Goal: Task Accomplishment & Management: Complete application form

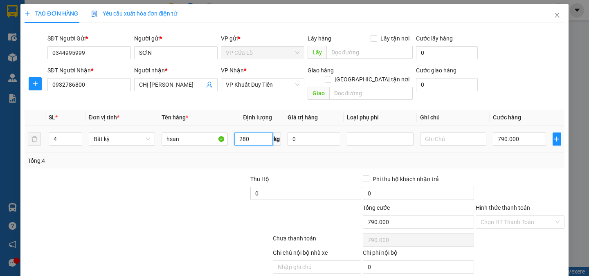
click at [248, 133] on input "280" at bounding box center [253, 139] width 38 height 13
type input "240"
type input "670.000"
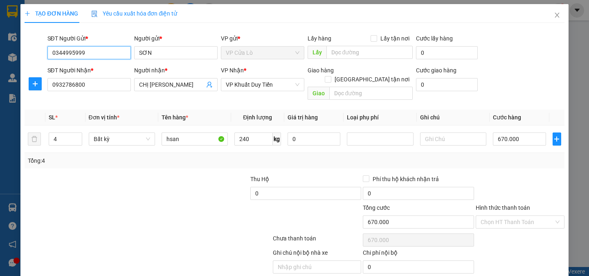
click at [88, 53] on input "0344995999" at bounding box center [88, 52] width 83 height 13
drag, startPoint x: 75, startPoint y: 53, endPoint x: 54, endPoint y: 53, distance: 20.9
click at [54, 53] on input "0344995999" at bounding box center [88, 52] width 83 height 13
click at [254, 136] on input "240" at bounding box center [253, 139] width 38 height 13
click at [212, 193] on div at bounding box center [193, 189] width 113 height 29
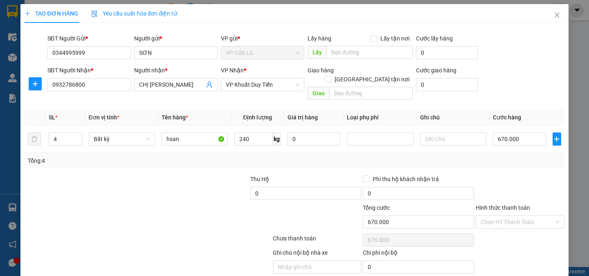
click at [212, 193] on div at bounding box center [193, 189] width 113 height 29
click at [502, 133] on input "670.000" at bounding box center [519, 139] width 53 height 13
click at [500, 133] on input "670.000" at bounding box center [519, 139] width 53 height 13
click at [502, 133] on input "670.000" at bounding box center [519, 139] width 53 height 13
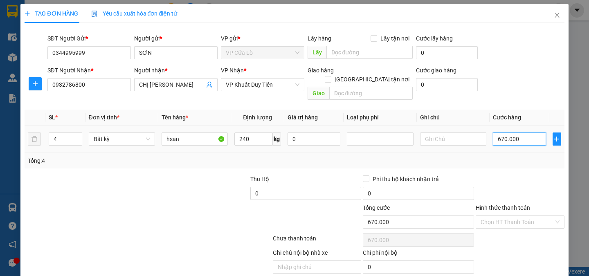
click at [499, 133] on input "670.000" at bounding box center [519, 139] width 53 height 13
type input "60.000"
type input "0.000"
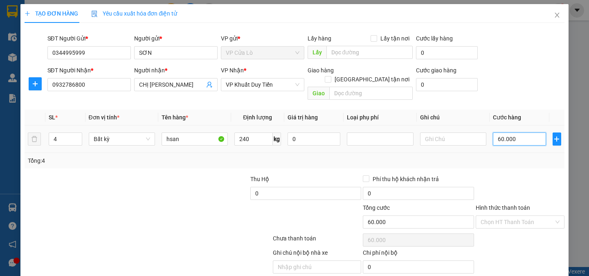
type input "0"
type input "40.000"
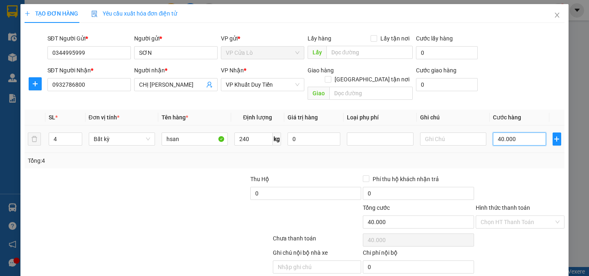
type input "400.000"
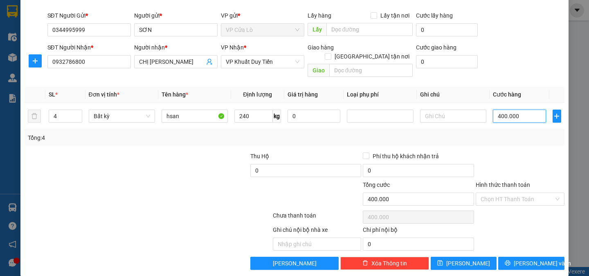
scroll to position [23, 0]
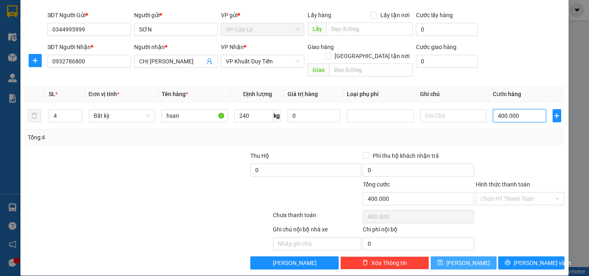
type input "400.000"
click at [462, 259] on span "[PERSON_NAME]" at bounding box center [468, 263] width 44 height 9
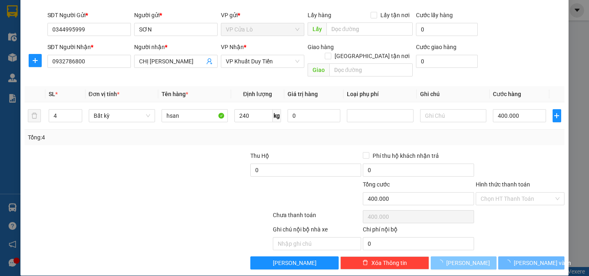
type input "1"
type input "0"
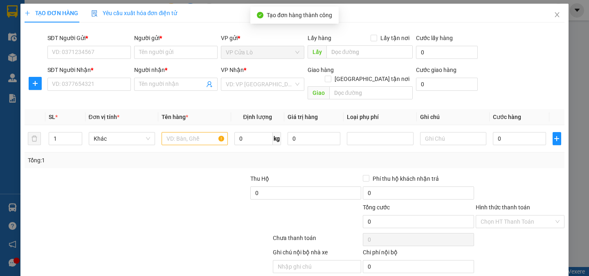
scroll to position [0, 0]
click at [554, 18] on icon "close" at bounding box center [557, 15] width 7 height 7
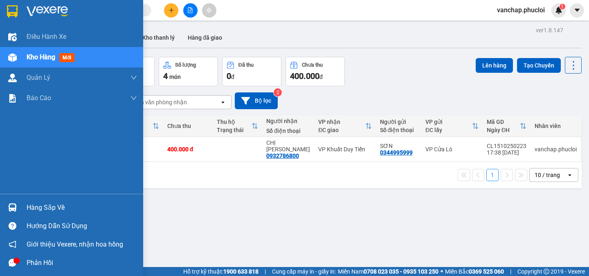
click at [11, 261] on icon "message" at bounding box center [13, 263] width 8 height 8
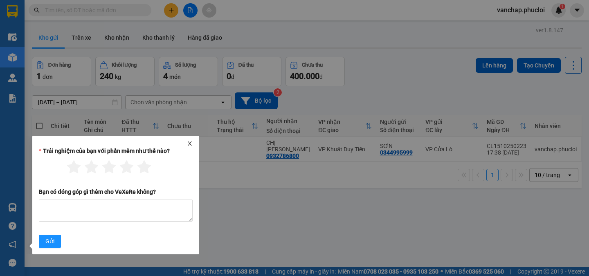
click at [191, 144] on icon "close" at bounding box center [190, 144] width 6 height 6
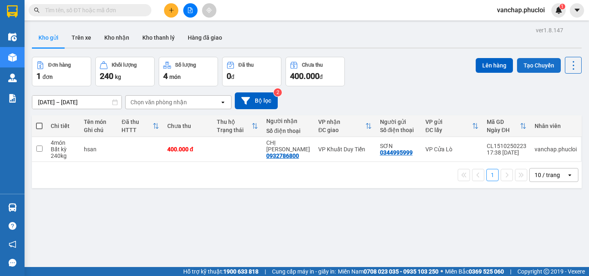
click at [518, 63] on button "Tạo Chuyến" at bounding box center [539, 65] width 44 height 15
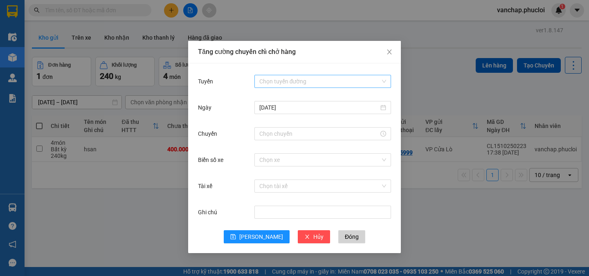
click at [344, 81] on input "Tuyến" at bounding box center [319, 81] width 121 height 12
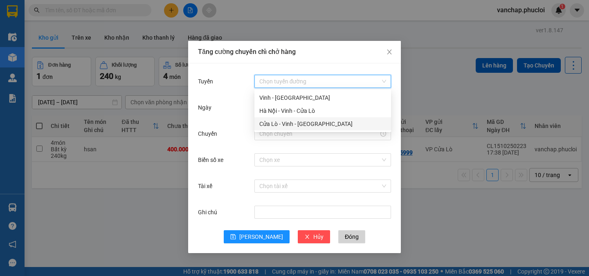
click at [342, 122] on div "Cửa Lò - Vinh - [GEOGRAPHIC_DATA]" at bounding box center [322, 123] width 127 height 9
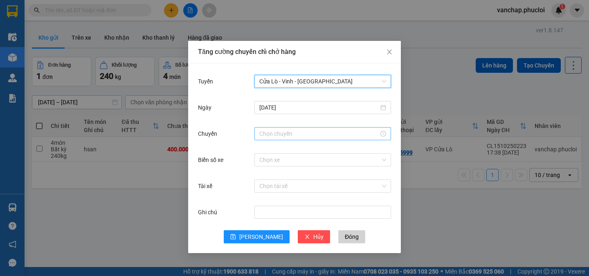
click at [326, 137] on input "Chuyến" at bounding box center [318, 133] width 119 height 9
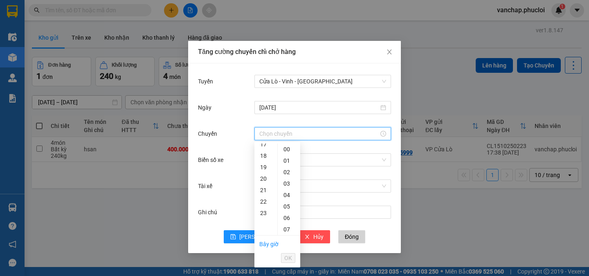
scroll to position [205, 0]
click at [261, 196] on div "22" at bounding box center [265, 196] width 23 height 11
type input "22:00"
click at [284, 259] on button "OK" at bounding box center [288, 258] width 14 height 10
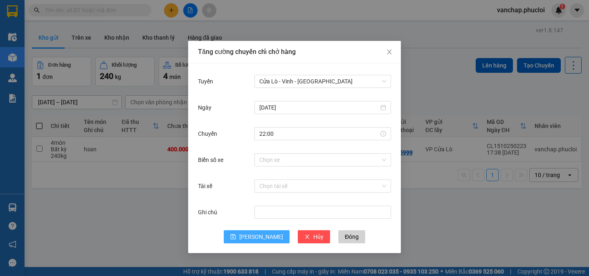
click at [259, 239] on span "[PERSON_NAME]" at bounding box center [261, 236] width 44 height 9
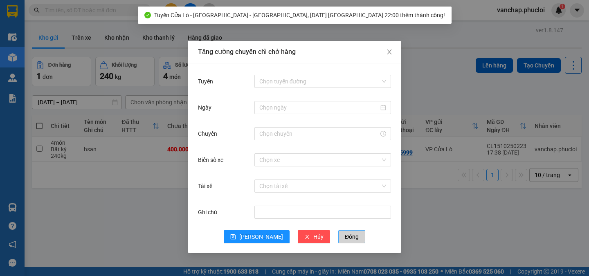
drag, startPoint x: 332, startPoint y: 236, endPoint x: 387, endPoint y: 224, distance: 56.9
click at [345, 236] on span "Đóng" at bounding box center [352, 236] width 14 height 9
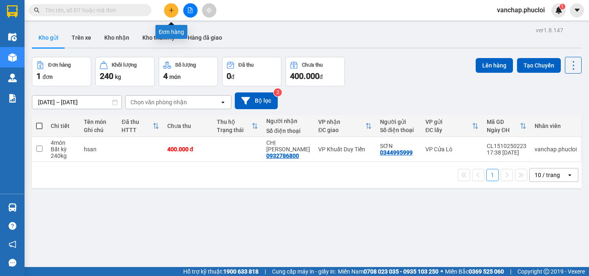
click at [170, 9] on icon "plus" at bounding box center [172, 10] width 6 height 6
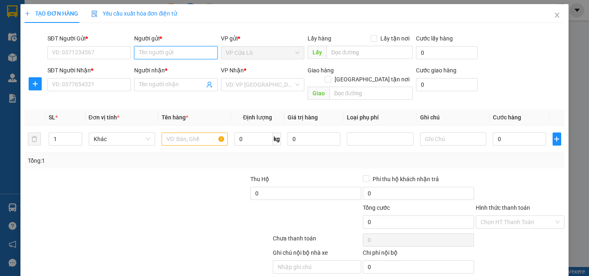
click at [142, 47] on input "Người gửi *" at bounding box center [175, 52] width 83 height 13
type input "sếp"
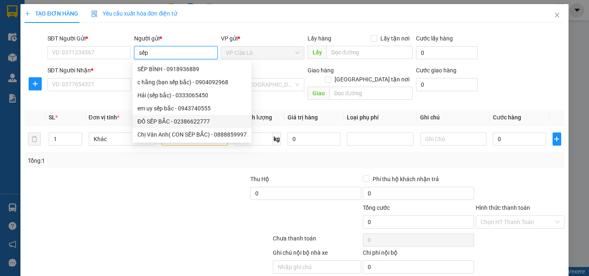
click at [199, 123] on div "ĐỒ SẾP BẮC - 02386622777" at bounding box center [191, 121] width 109 height 9
type input "02386622777"
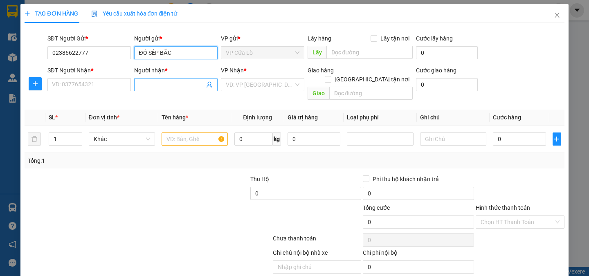
type input "ĐỒ SẾP BẮC"
click at [176, 85] on input "Người nhận *" at bounding box center [171, 84] width 65 height 9
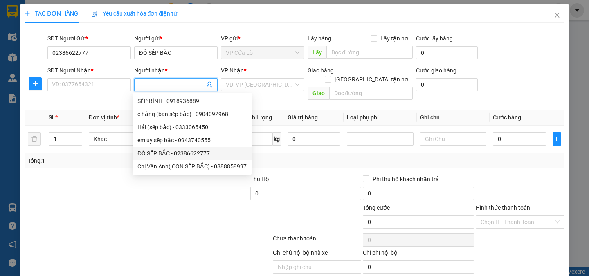
click at [180, 151] on div "ĐỒ SẾP BẮC - 02386622777" at bounding box center [191, 153] width 109 height 9
type input "02386622777"
type input "ĐỒ SẾP BẮC"
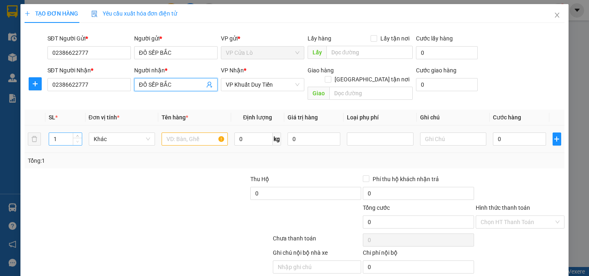
click at [74, 138] on span "Decrease Value" at bounding box center [77, 141] width 9 height 7
click at [58, 135] on input "1" at bounding box center [65, 139] width 32 height 12
type input "2"
click at [177, 133] on input "text" at bounding box center [195, 139] width 66 height 13
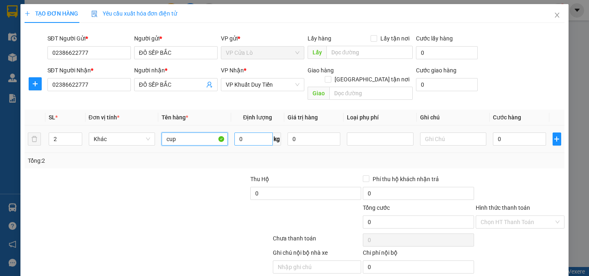
type input "cup"
click at [246, 135] on input "0" at bounding box center [253, 139] width 38 height 13
type input "5"
click at [153, 178] on div at bounding box center [193, 189] width 113 height 29
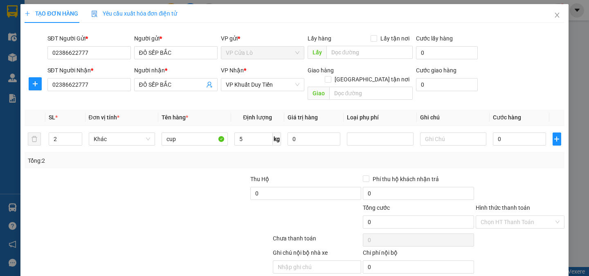
click at [153, 178] on div at bounding box center [193, 189] width 113 height 29
click at [504, 133] on input "0" at bounding box center [519, 139] width 53 height 13
type input "004"
type input "4"
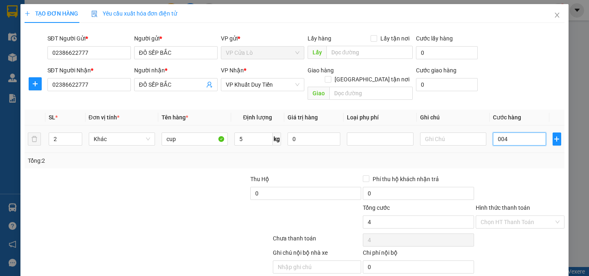
type input "0.040"
type input "40"
type input "00.400"
type input "400"
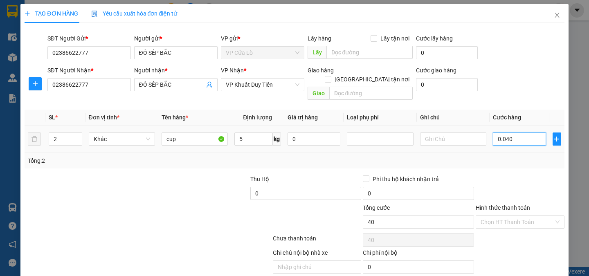
type input "400"
type input "0.004.000"
type input "4.000"
type input "4.000.000"
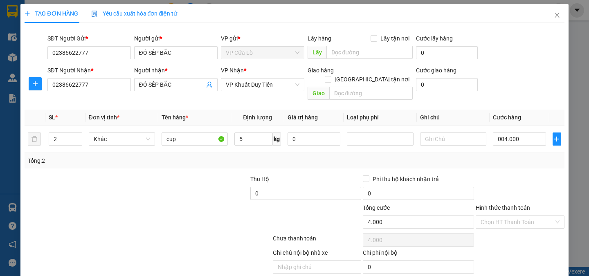
type input "4.000.000"
click at [507, 160] on div "Transit Pickup Surcharge Ids Transit Deliver Surcharge Ids Transit Deliver Surc…" at bounding box center [295, 160] width 540 height 263
click at [507, 161] on div "Transit Pickup Surcharge Ids Transit Deliver Surcharge Ids Transit Deliver Surc…" at bounding box center [295, 160] width 540 height 263
click at [524, 133] on input "4.000.000" at bounding box center [519, 139] width 53 height 13
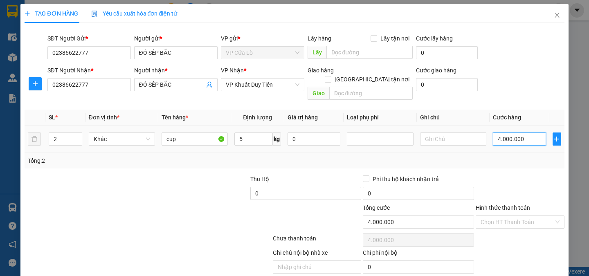
click at [524, 133] on input "4.000.000" at bounding box center [519, 139] width 53 height 13
click at [508, 133] on input "4.000.000" at bounding box center [519, 139] width 53 height 13
type input "400.000"
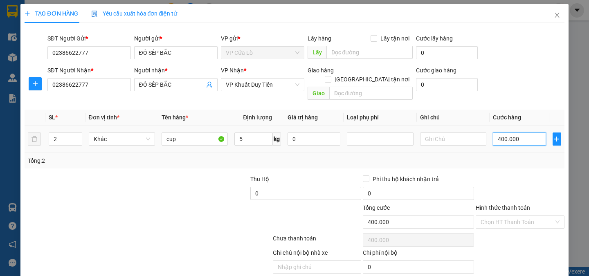
type input "40.000"
click at [511, 175] on div at bounding box center [520, 189] width 90 height 29
click at [406, 187] on input "0" at bounding box center [418, 193] width 111 height 13
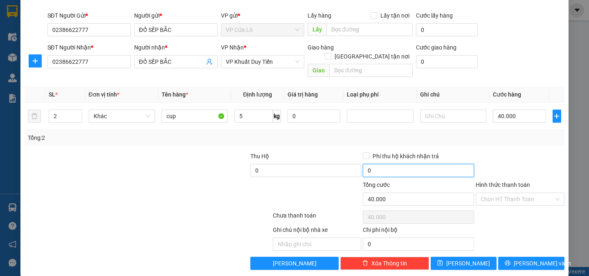
scroll to position [23, 0]
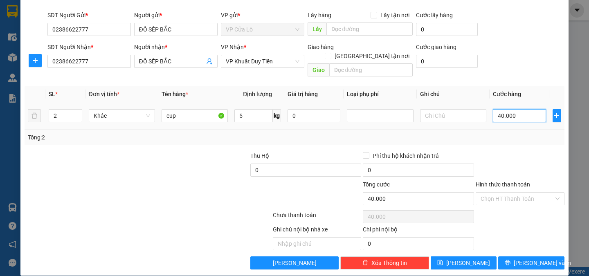
drag, startPoint x: 499, startPoint y: 109, endPoint x: 492, endPoint y: 106, distance: 7.4
click at [499, 109] on input "40.000" at bounding box center [519, 115] width 53 height 13
click at [493, 109] on input "40.000" at bounding box center [519, 115] width 53 height 13
type input "140.000"
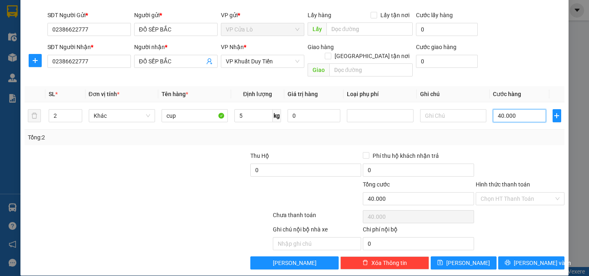
type input "140.000"
click at [428, 109] on input "text" at bounding box center [453, 115] width 66 height 13
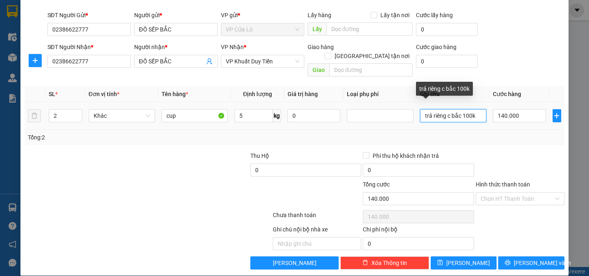
click at [446, 109] on input "trả riêng c bắc 100k" at bounding box center [453, 115] width 66 height 13
type input "trả riêng chú bắc 100k"
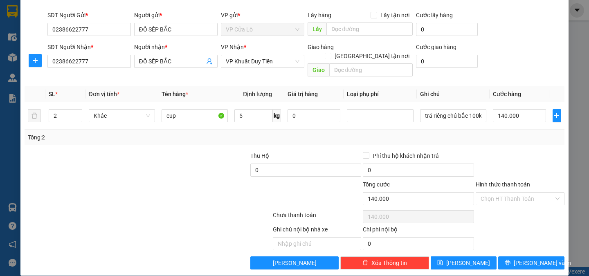
drag, startPoint x: 526, startPoint y: 182, endPoint x: 527, endPoint y: 186, distance: 4.1
click at [527, 182] on div "Hình thức thanh toán" at bounding box center [520, 186] width 89 height 12
click at [528, 193] on input "Hình thức thanh toán" at bounding box center [517, 199] width 73 height 12
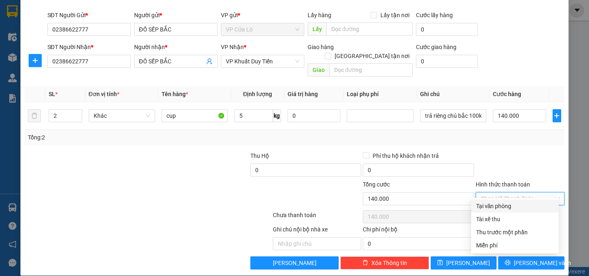
drag, startPoint x: 521, startPoint y: 209, endPoint x: 519, endPoint y: 197, distance: 11.6
click at [520, 207] on div "Tại văn phòng" at bounding box center [515, 206] width 78 height 9
type input "0"
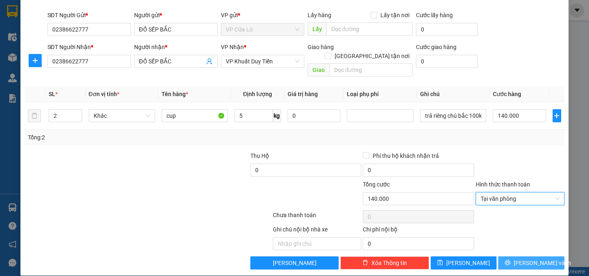
click at [540, 259] on span "[PERSON_NAME] và In" at bounding box center [542, 263] width 57 height 9
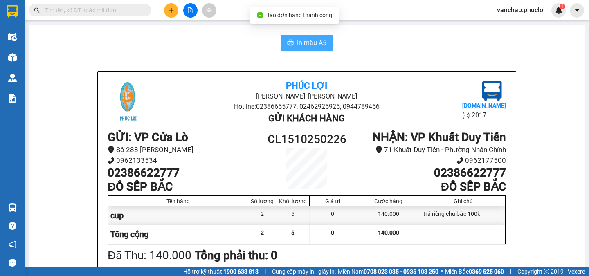
click at [303, 45] on span "In mẫu A5" at bounding box center [311, 43] width 29 height 10
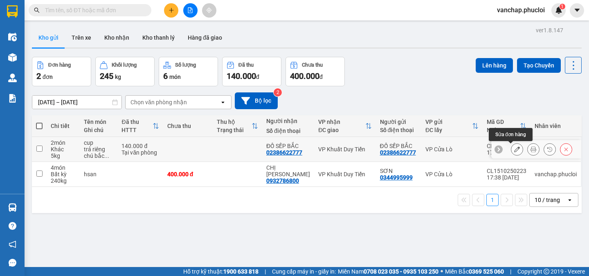
click at [514, 150] on icon at bounding box center [517, 149] width 6 height 6
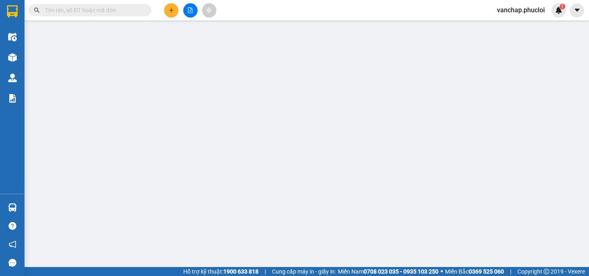
type input "02386622777"
type input "ĐỒ SẾP BẮC"
type input "02386622777"
type input "ĐỒ SẾP BẮC"
type input "0"
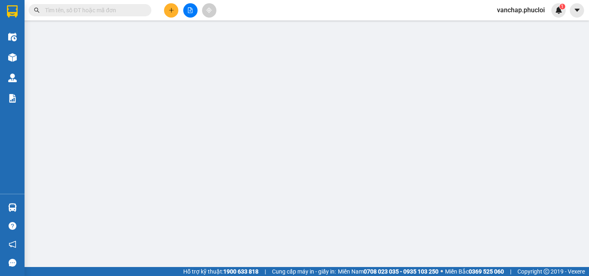
type input "140.000"
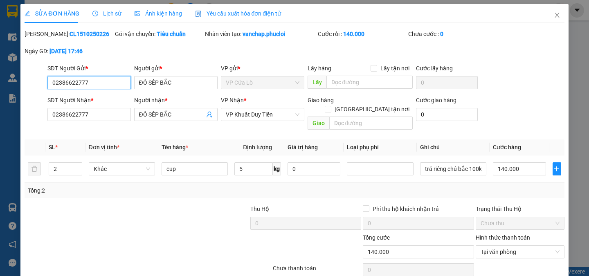
click at [498, 217] on span "Chưa thu" at bounding box center [520, 223] width 79 height 12
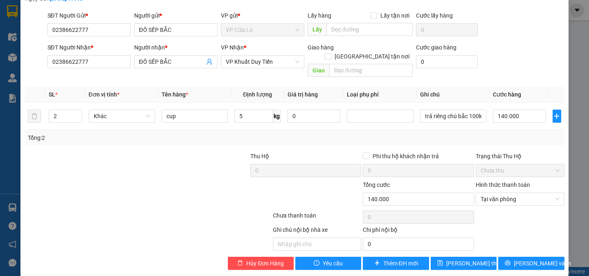
scroll to position [53, 0]
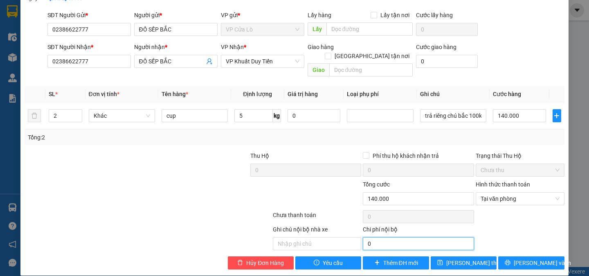
click at [401, 237] on input "0" at bounding box center [418, 243] width 111 height 13
type input "100.000"
click at [490, 225] on div "Ghi chú nội bộ nhà xe Chi phí nội bộ 100.000" at bounding box center [294, 237] width 541 height 25
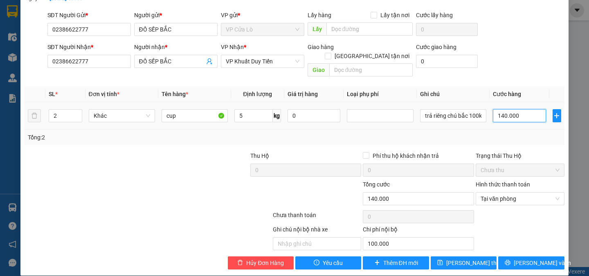
click at [530, 109] on input "140.000" at bounding box center [519, 115] width 53 height 13
type input "0"
type input "4"
type input "004"
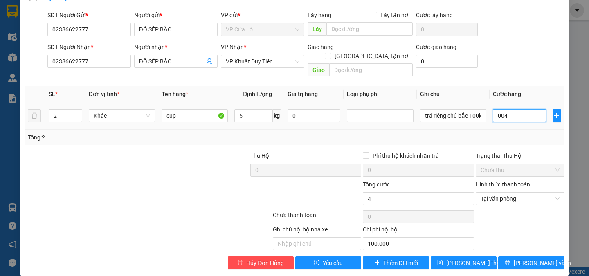
type input "40"
type input "0.040"
type input "400"
type input "000.400"
type input "400.000"
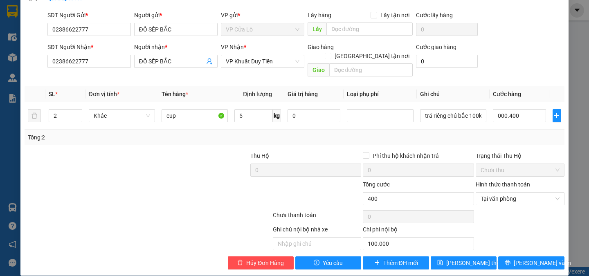
type input "400.000"
click at [518, 213] on div "Chọn HT Thanh Toán" at bounding box center [520, 217] width 90 height 16
click at [518, 109] on input "400.000" at bounding box center [519, 115] width 53 height 13
type input "40.000"
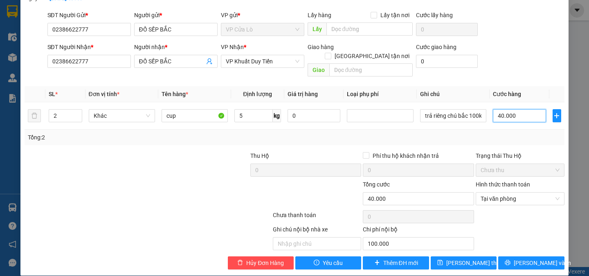
type input "40.000"
click at [509, 210] on div "Chọn HT Thanh Toán" at bounding box center [520, 217] width 90 height 16
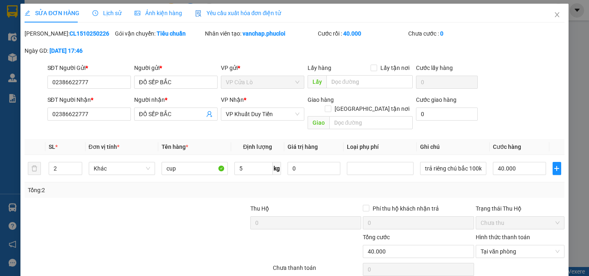
scroll to position [0, 0]
click at [555, 17] on icon "close" at bounding box center [557, 15] width 5 height 5
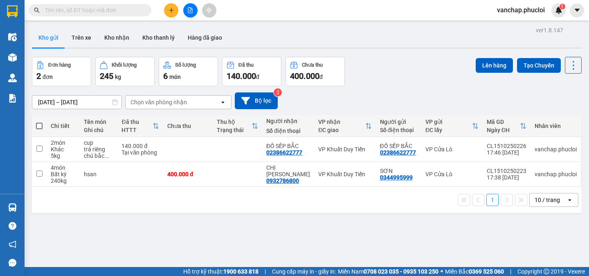
click at [549, 238] on div "ver 1.8.147 Kho gửi Trên xe Kho nhận Kho thanh [PERSON_NAME] đã giao Đơn hàng 2…" at bounding box center [307, 163] width 556 height 276
click at [514, 147] on icon at bounding box center [517, 149] width 6 height 6
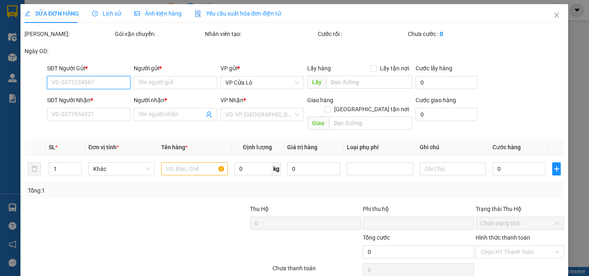
type input "02386622777"
type input "ĐỒ SẾP BẮC"
type input "02386622777"
type input "ĐỒ SẾP BẮC"
type input "0"
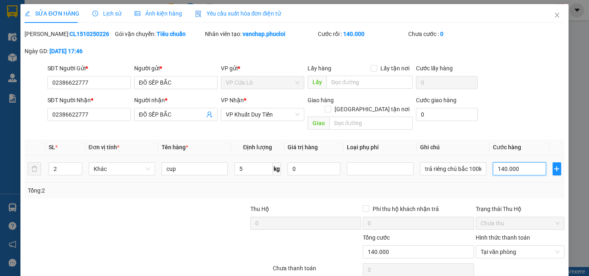
click at [502, 162] on input "140.000" at bounding box center [519, 168] width 53 height 13
click at [498, 162] on input "140.000" at bounding box center [519, 168] width 53 height 13
click at [497, 162] on input "140.000" at bounding box center [519, 168] width 53 height 13
type input "40.000"
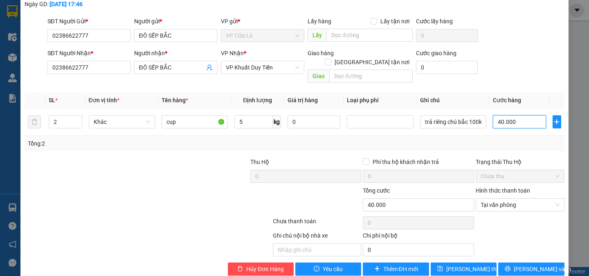
scroll to position [53, 0]
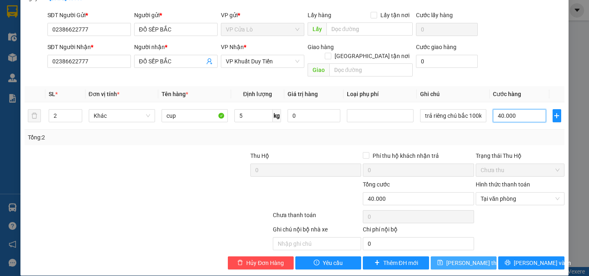
type input "40.000"
click at [477, 259] on span "[PERSON_NAME] thay đổi" at bounding box center [478, 263] width 65 height 9
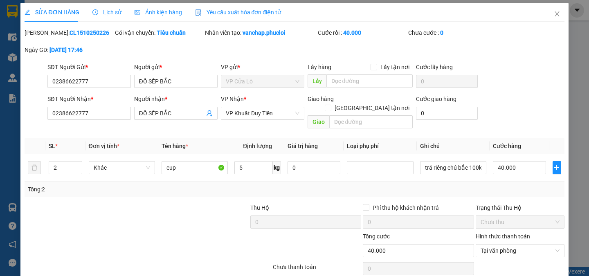
scroll to position [0, 0]
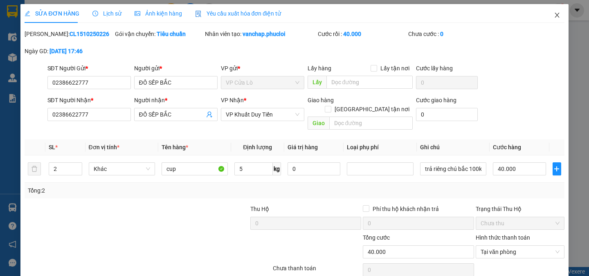
click at [549, 19] on span "Close" at bounding box center [557, 15] width 23 height 23
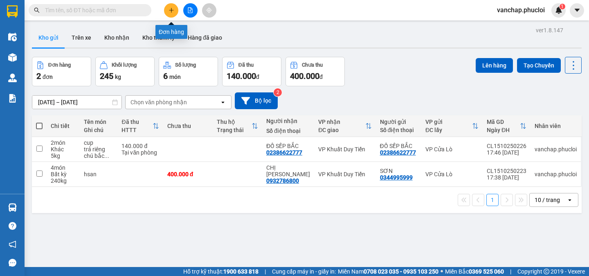
click at [174, 11] on icon "plus" at bounding box center [172, 10] width 6 height 6
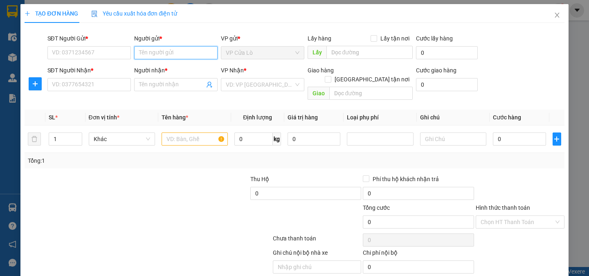
click at [170, 58] on input "Người gửi *" at bounding box center [175, 52] width 83 height 13
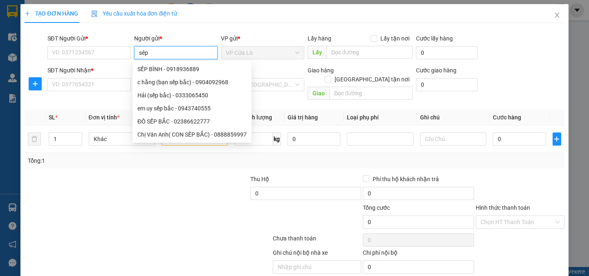
type input "sếp"
click at [194, 123] on div "ĐỒ SẾP BẮC - 02386622777" at bounding box center [191, 121] width 109 height 9
type input "02386622777"
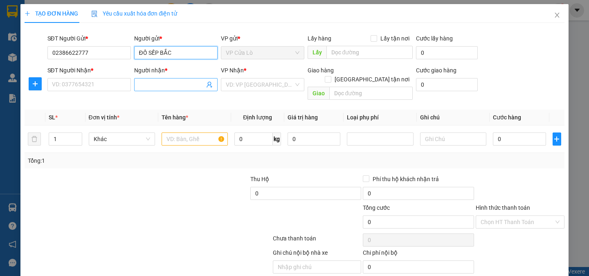
type input "ĐỒ SẾP BẮC"
click at [167, 84] on input "Người nhận *" at bounding box center [171, 84] width 65 height 9
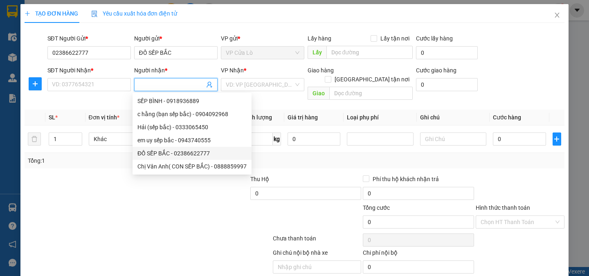
click at [167, 155] on div "ĐỒ SẾP BẮC - 02386622777" at bounding box center [191, 153] width 109 height 9
type input "02386622777"
type input "ĐỒ SẾP BẮC"
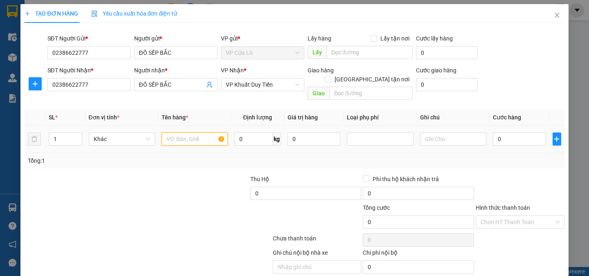
click at [196, 133] on input "text" at bounding box center [195, 139] width 66 height 13
type input "cup"
click at [257, 133] on input "0" at bounding box center [253, 139] width 38 height 13
type input "5"
click at [501, 133] on input "0" at bounding box center [519, 139] width 53 height 13
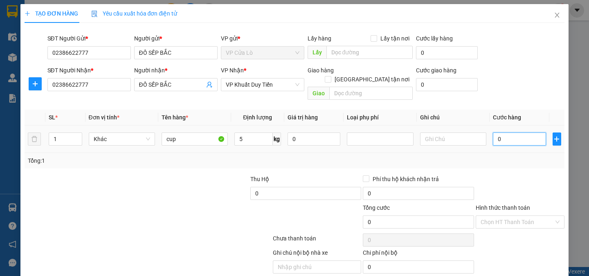
type input "004"
type input "4"
type input "0.040"
type input "40"
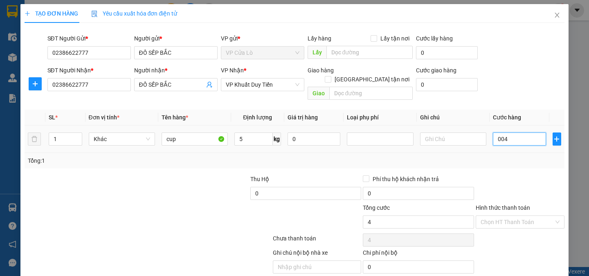
type input "40"
type input "00.400"
type input "400"
type input "0.004.000"
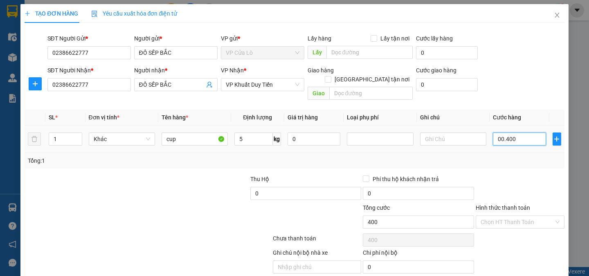
type input "4.000"
type input "4.000.000"
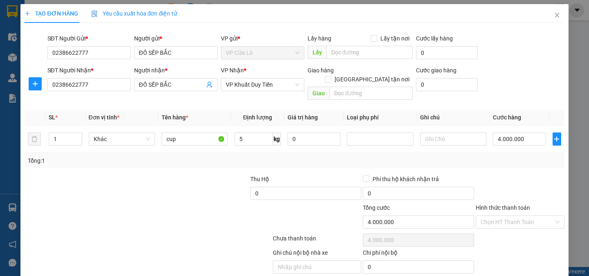
click at [542, 175] on div at bounding box center [520, 189] width 90 height 29
click at [517, 133] on input "4.000.000" at bounding box center [519, 139] width 53 height 13
click at [515, 133] on input "4.000.000" at bounding box center [519, 139] width 53 height 13
type input "400.000"
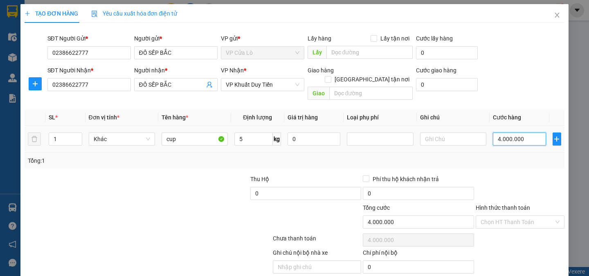
type input "400.000"
type input "40.000"
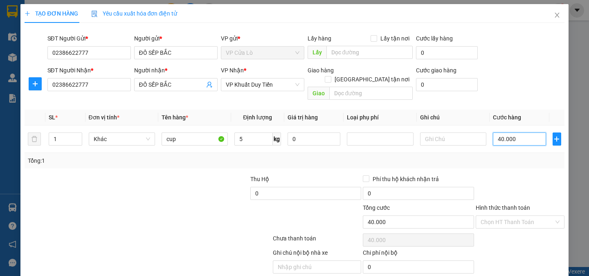
type input "40.000"
click at [510, 183] on div at bounding box center [520, 189] width 90 height 29
click at [439, 134] on input "text" at bounding box center [453, 139] width 66 height 13
type input "trả riêng chú băcs 100k"
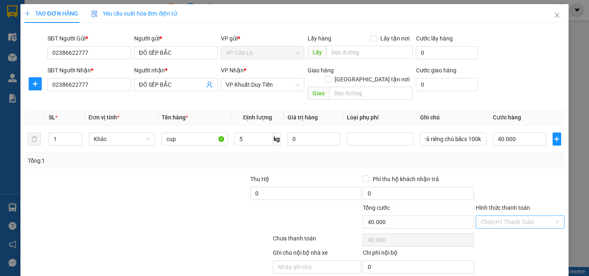
click at [498, 216] on input "Hình thức thanh toán" at bounding box center [517, 222] width 73 height 12
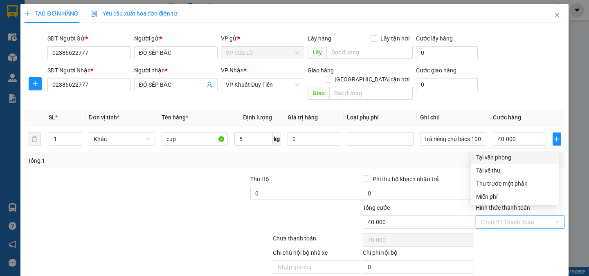
click at [504, 156] on div "Tại văn phòng" at bounding box center [515, 157] width 78 height 9
type input "0"
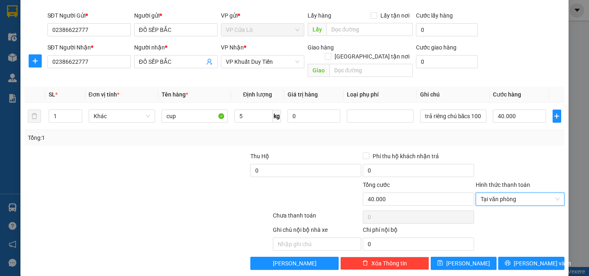
scroll to position [23, 0]
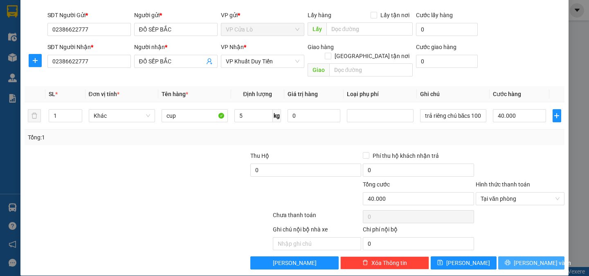
click at [504, 257] on button "[PERSON_NAME] và In" at bounding box center [531, 263] width 66 height 13
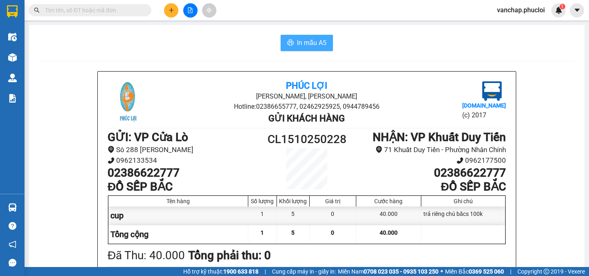
click at [299, 43] on span "In mẫu A5" at bounding box center [311, 43] width 29 height 10
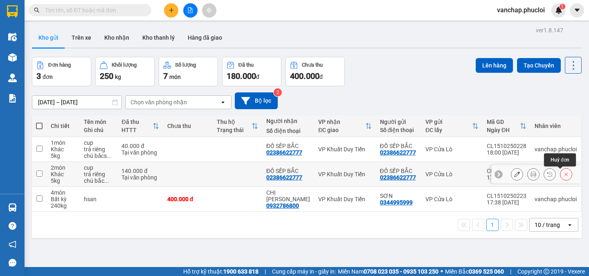
click at [563, 175] on icon at bounding box center [566, 174] width 6 height 6
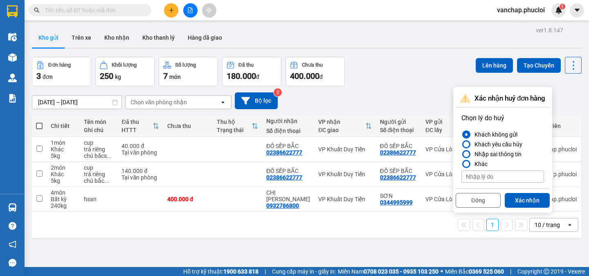
click at [464, 155] on div at bounding box center [467, 154] width 6 height 6
click at [461, 154] on input "Nhập sai thông tin" at bounding box center [461, 154] width 0 height 0
click at [520, 198] on button "Xác nhận" at bounding box center [527, 200] width 45 height 15
